Goal: Information Seeking & Learning: Understand process/instructions

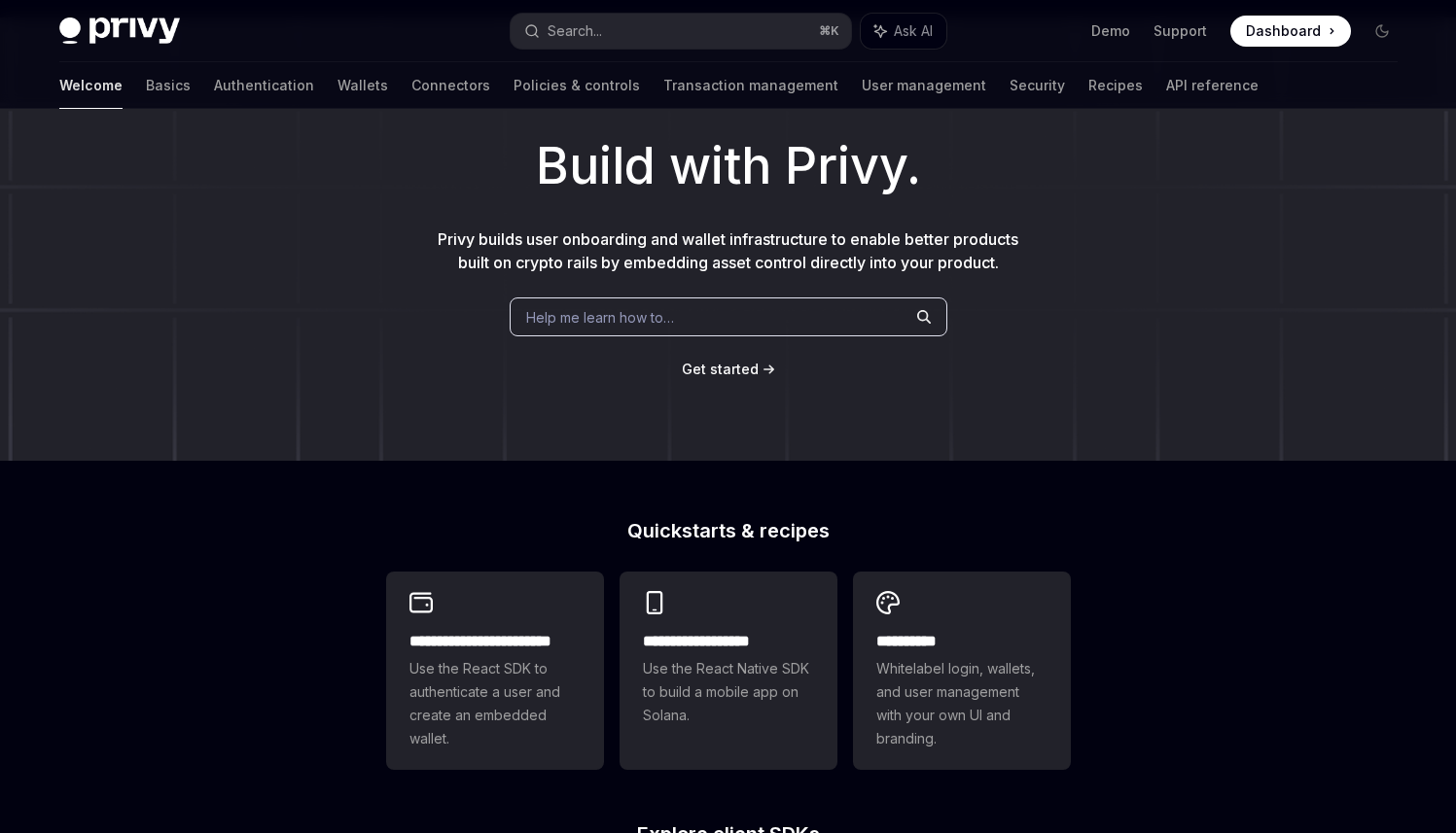
scroll to position [91, 0]
click at [699, 316] on div "Help me learn how to…" at bounding box center [728, 318] width 438 height 39
click at [214, 93] on link "Authentication" at bounding box center [264, 86] width 100 height 47
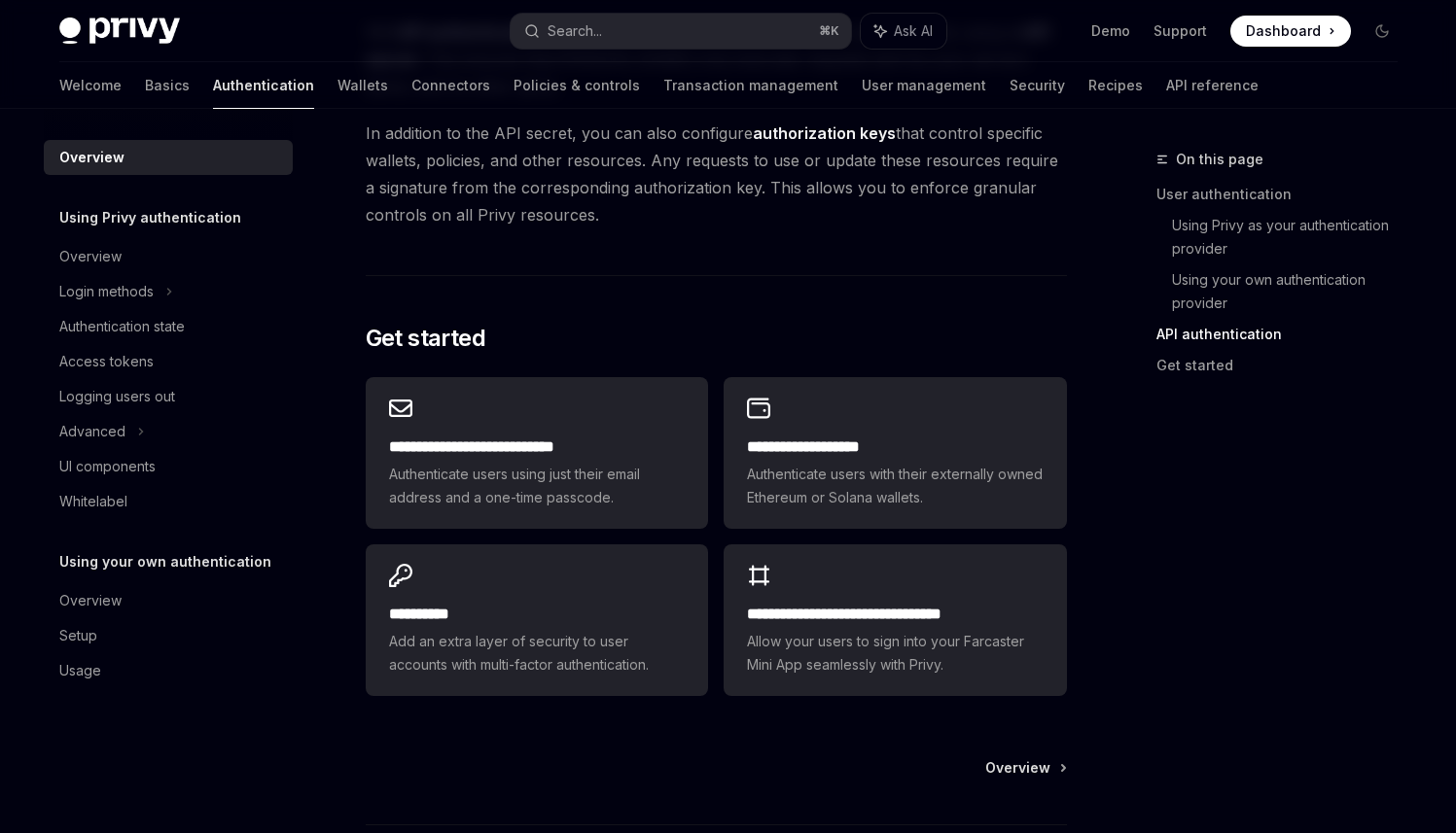
scroll to position [1450, 0]
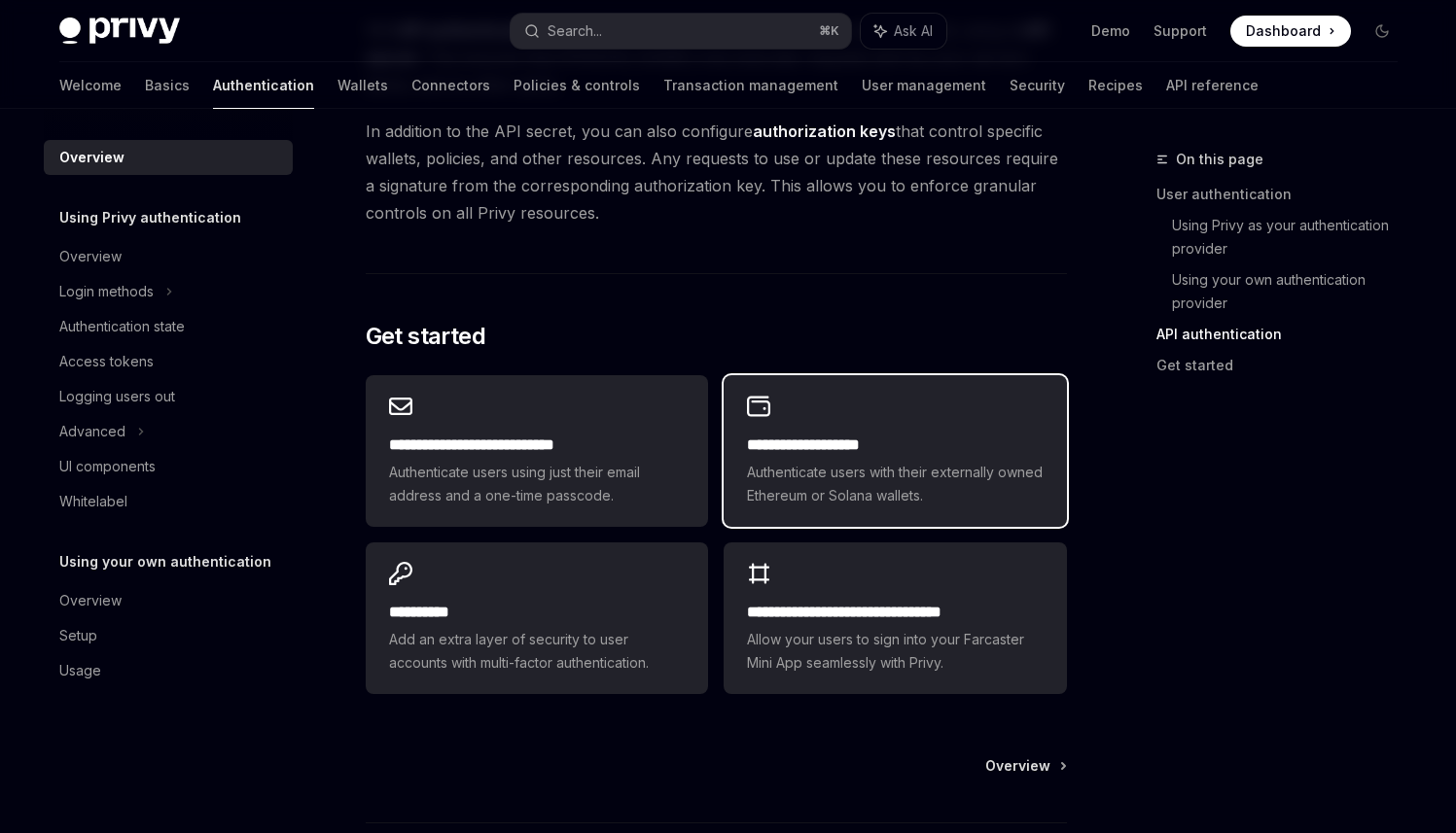
click at [822, 456] on h2 "**********" at bounding box center [895, 446] width 295 height 23
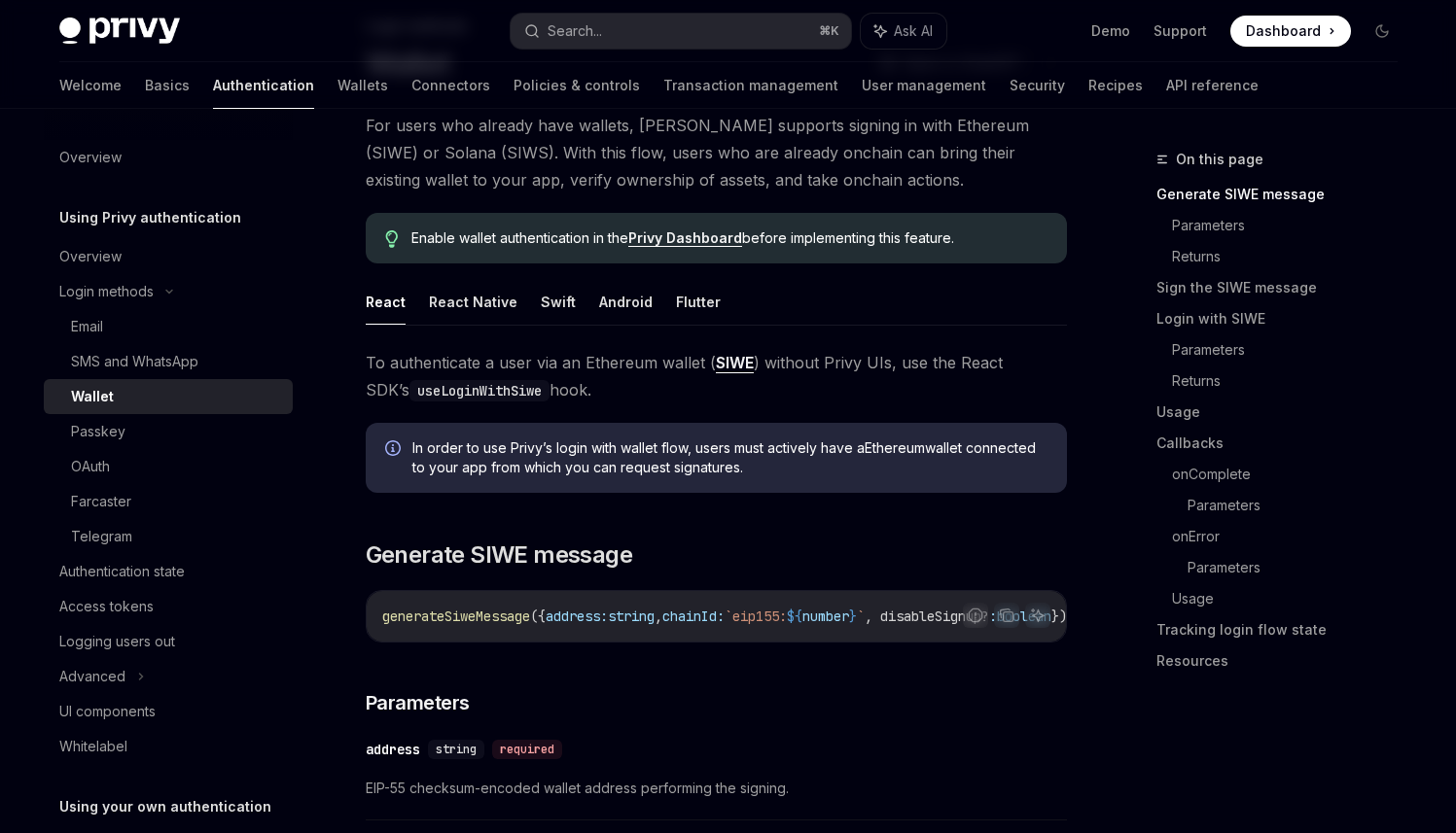
scroll to position [135, 0]
click at [546, 300] on button "Swift" at bounding box center [558, 299] width 35 height 46
type textarea "*"
